Goal: Browse casually

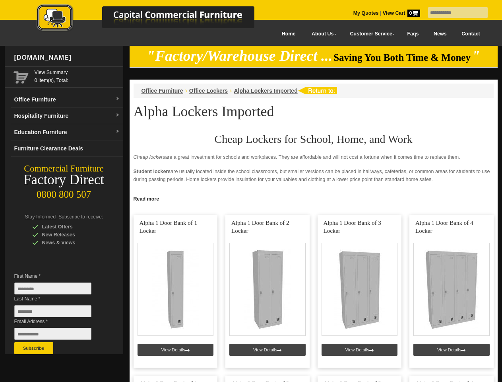
click at [453, 13] on input "text" at bounding box center [458, 12] width 60 height 11
click at [59, 313] on input "Last Name *" at bounding box center [52, 311] width 77 height 12
click at [34, 348] on button "Subscribe" at bounding box center [33, 348] width 39 height 12
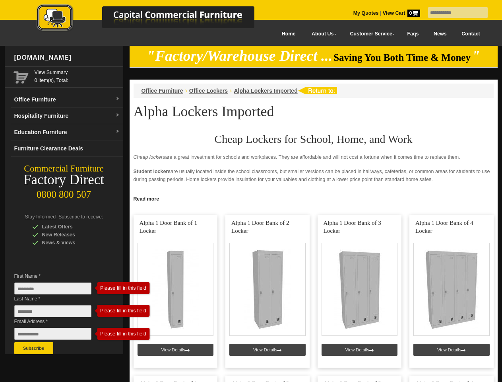
click at [314, 198] on link "Read more" at bounding box center [314, 198] width 368 height 10
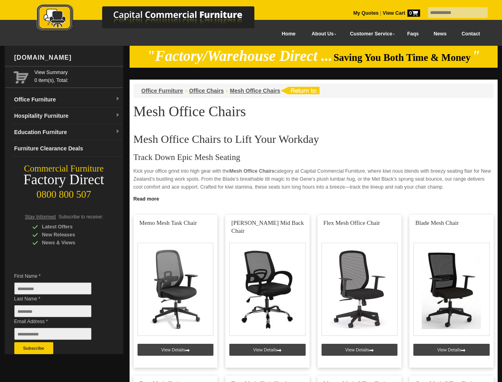
click at [453, 13] on input "text" at bounding box center [458, 12] width 60 height 11
click at [59, 313] on input "Last Name *" at bounding box center [52, 311] width 77 height 12
click at [34, 348] on button "Subscribe" at bounding box center [33, 348] width 39 height 12
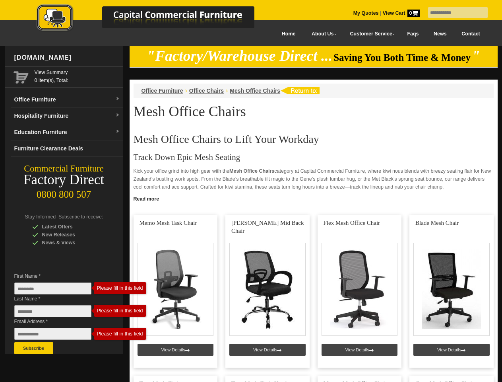
click at [314, 198] on link "Read more" at bounding box center [314, 198] width 368 height 10
